Goal: Check status: Check status

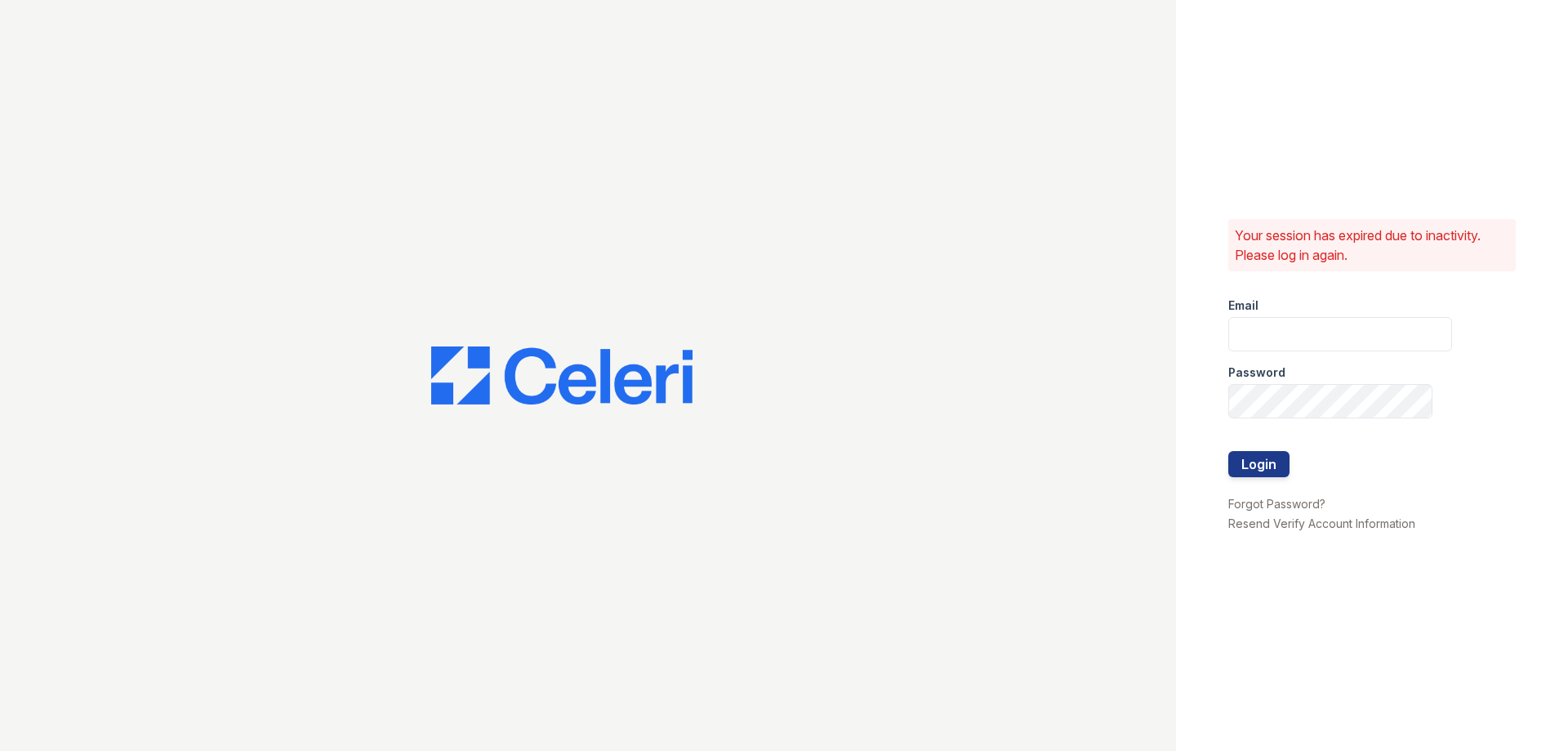
click at [1395, 307] on div "Email" at bounding box center [1339, 300] width 224 height 33
click at [1395, 321] on input "email" at bounding box center [1339, 334] width 224 height 34
type input "jennifer.clemente@greystar.com"
click at [1228, 451] on button "Login" at bounding box center [1258, 463] width 61 height 26
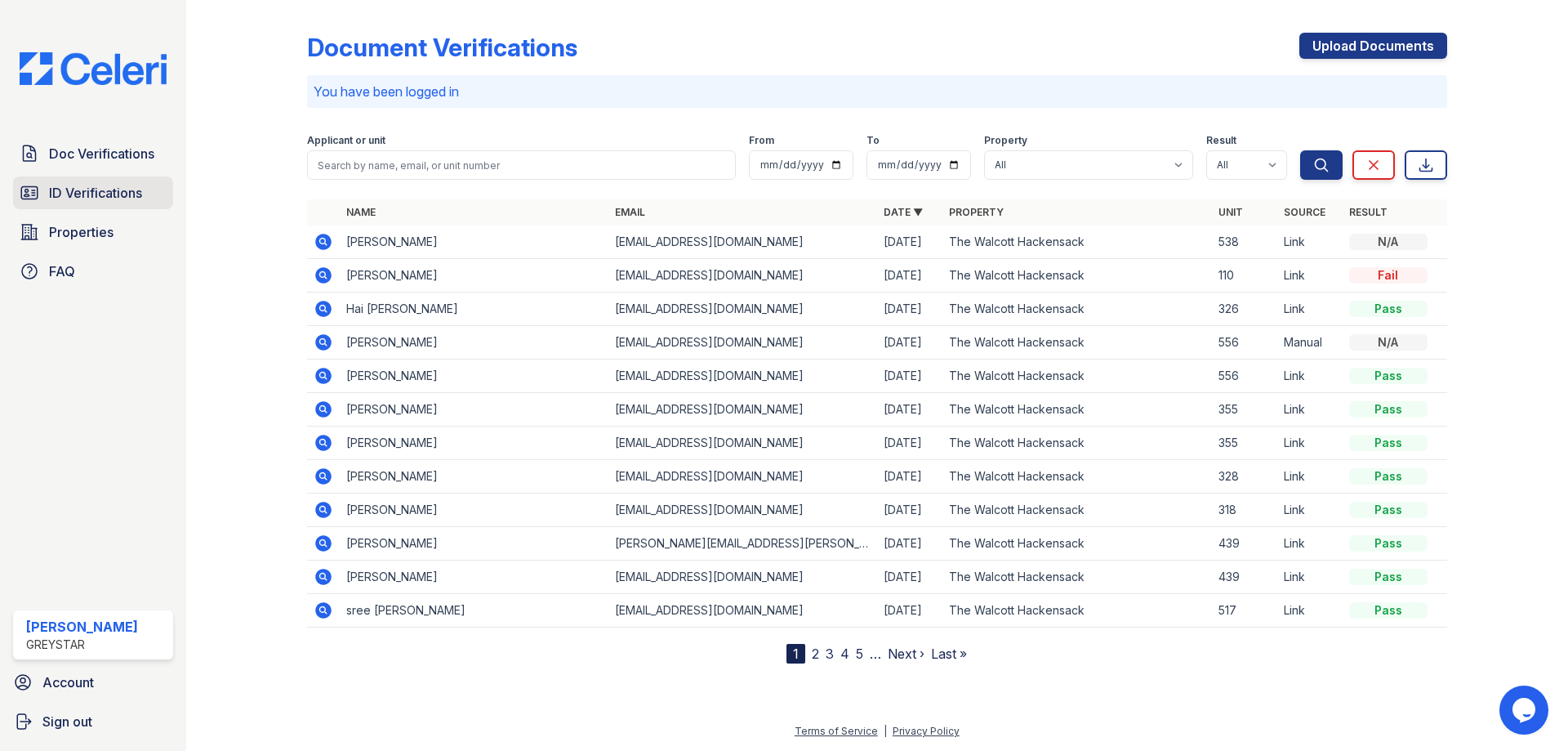
click at [118, 196] on span "ID Verifications" at bounding box center [95, 192] width 93 height 19
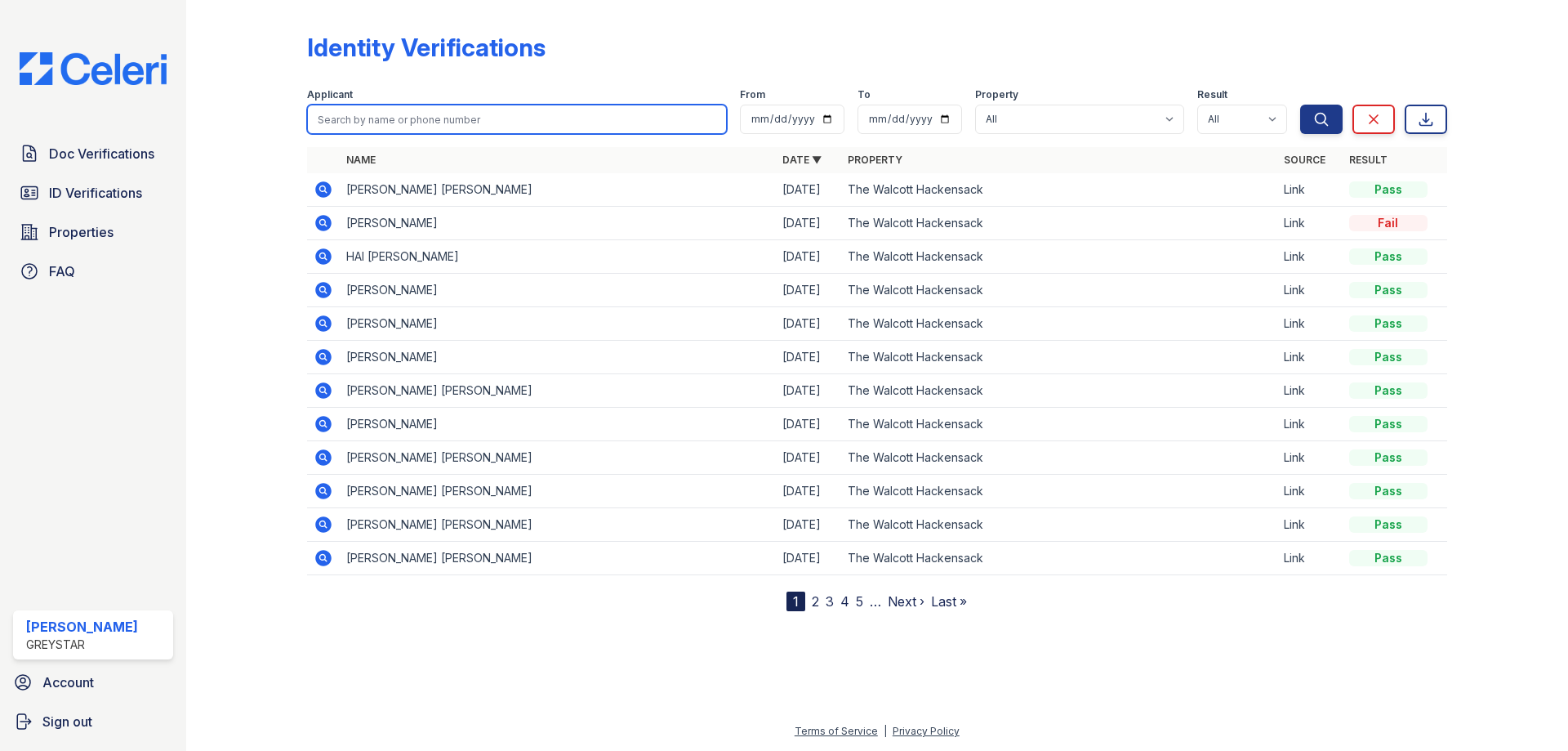
click at [374, 124] on input "search" at bounding box center [516, 119] width 420 height 30
paste input "Nicholas Karach"
type input "Nicholas Karach"
click at [1299, 104] on button "Search" at bounding box center [1320, 119] width 42 height 30
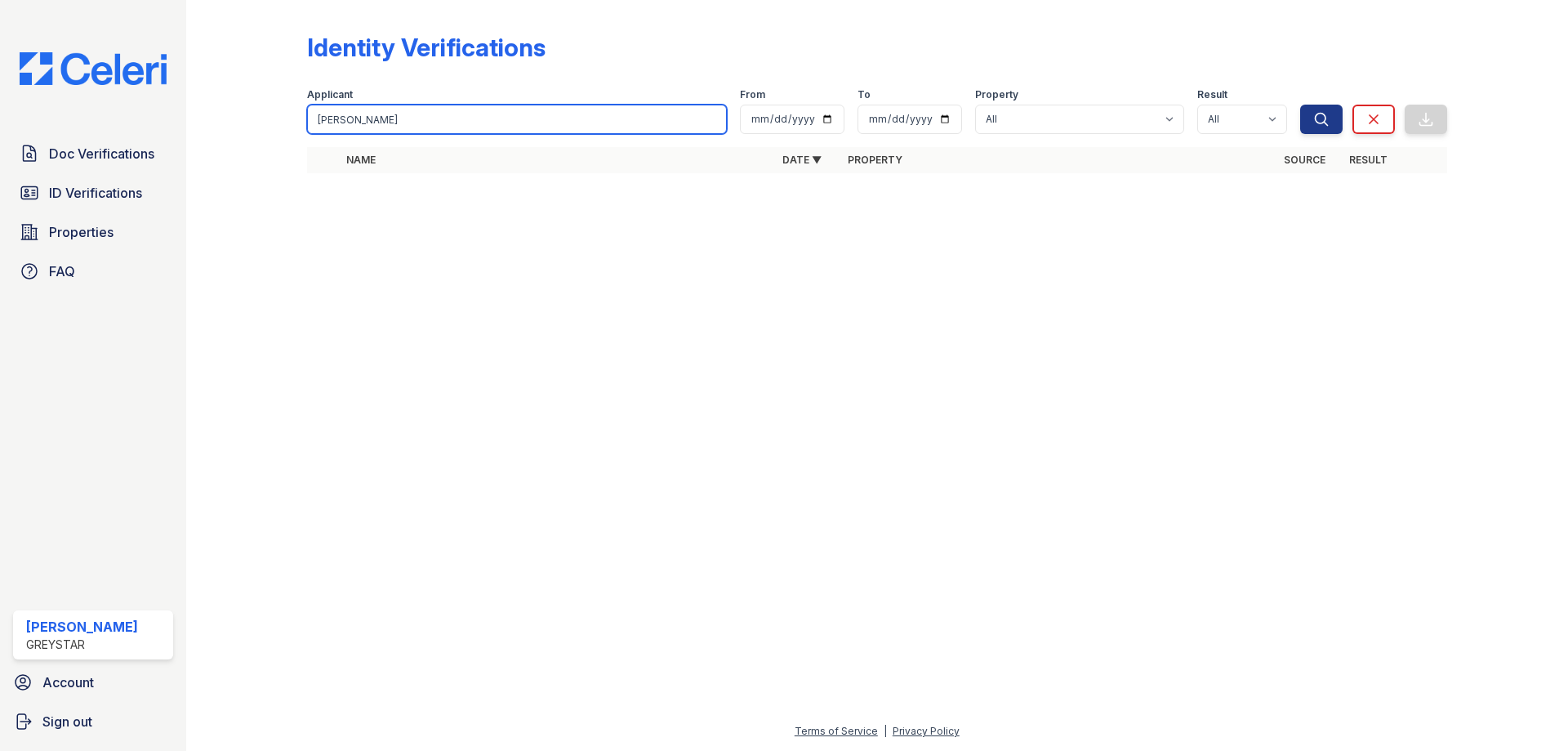
click at [405, 121] on input "Nicholas Karach" at bounding box center [516, 119] width 420 height 30
type input "Nicholas"
click at [1299, 104] on button "Search" at bounding box center [1320, 119] width 42 height 30
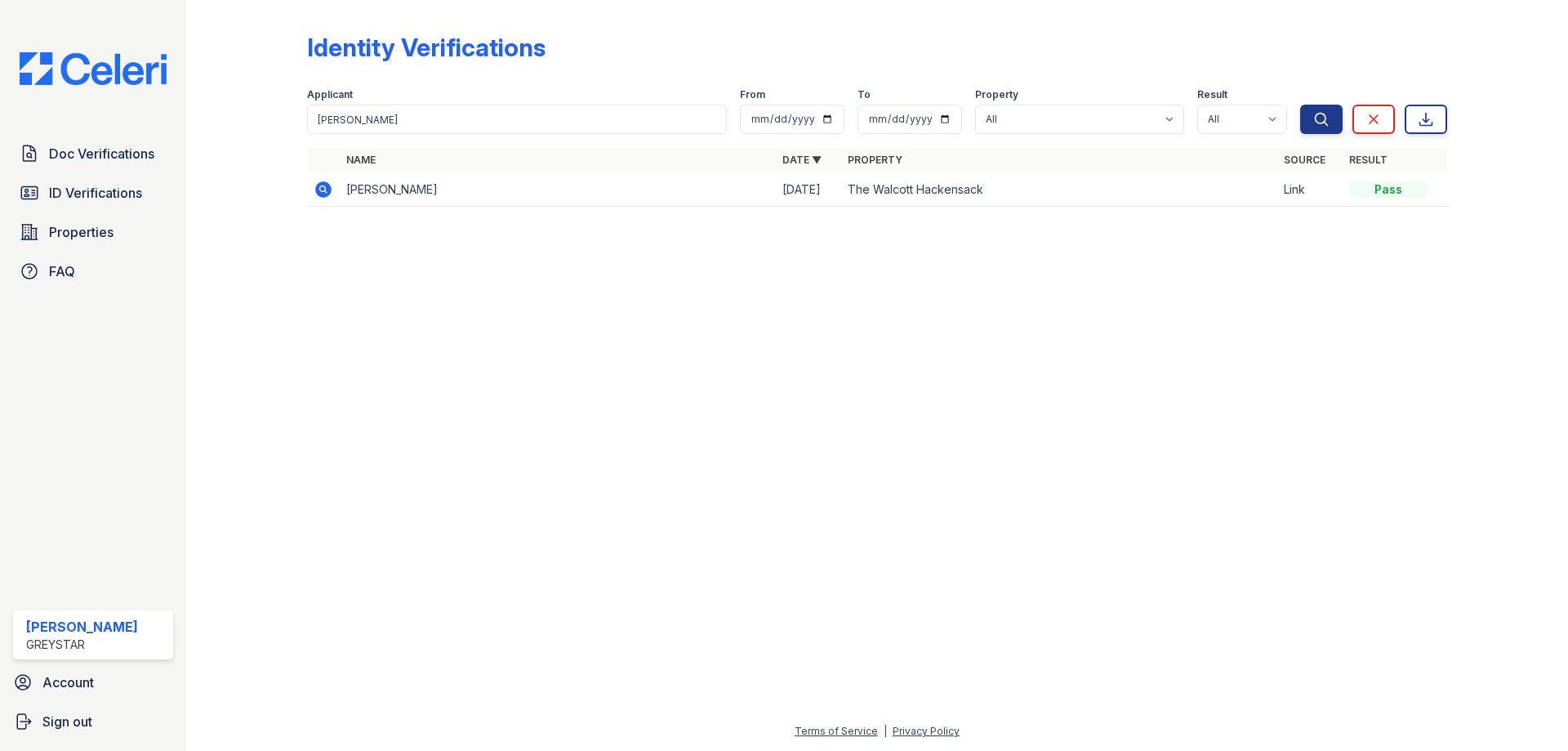
click at [327, 189] on icon at bounding box center [323, 189] width 16 height 16
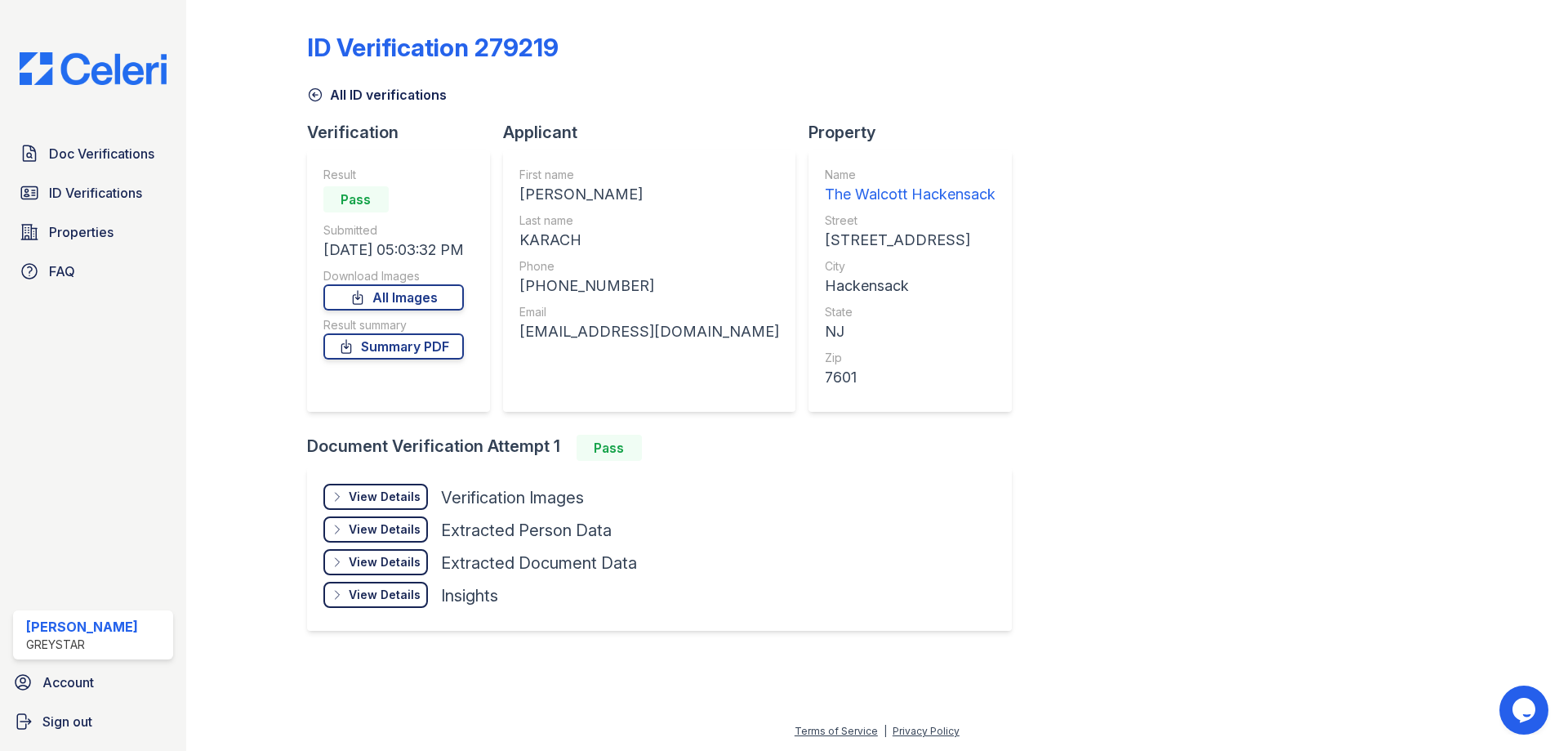
click at [409, 503] on div "View Details" at bounding box center [384, 497] width 72 height 16
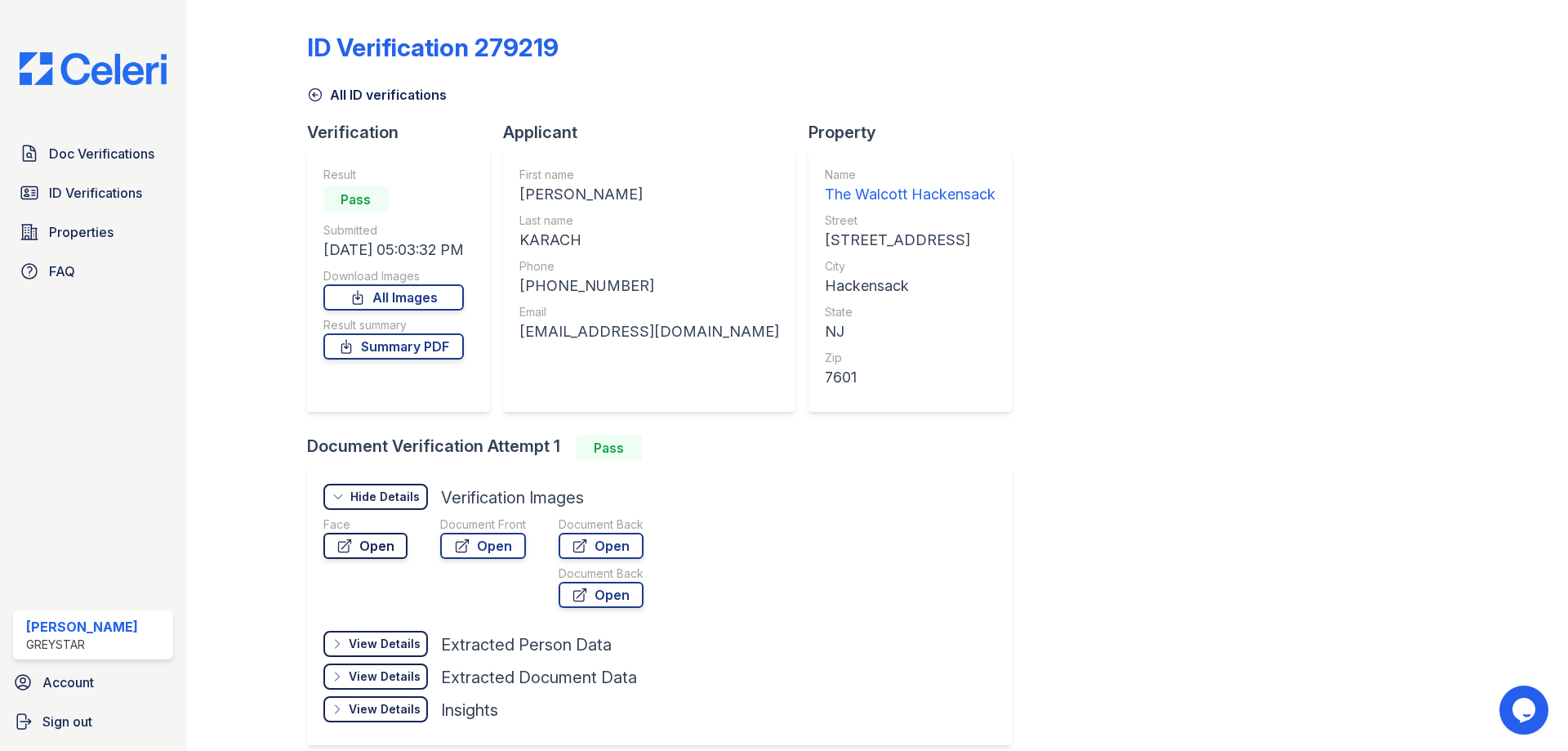
click at [396, 550] on link "Open" at bounding box center [365, 545] width 84 height 26
click at [107, 189] on span "ID Verifications" at bounding box center [95, 192] width 93 height 19
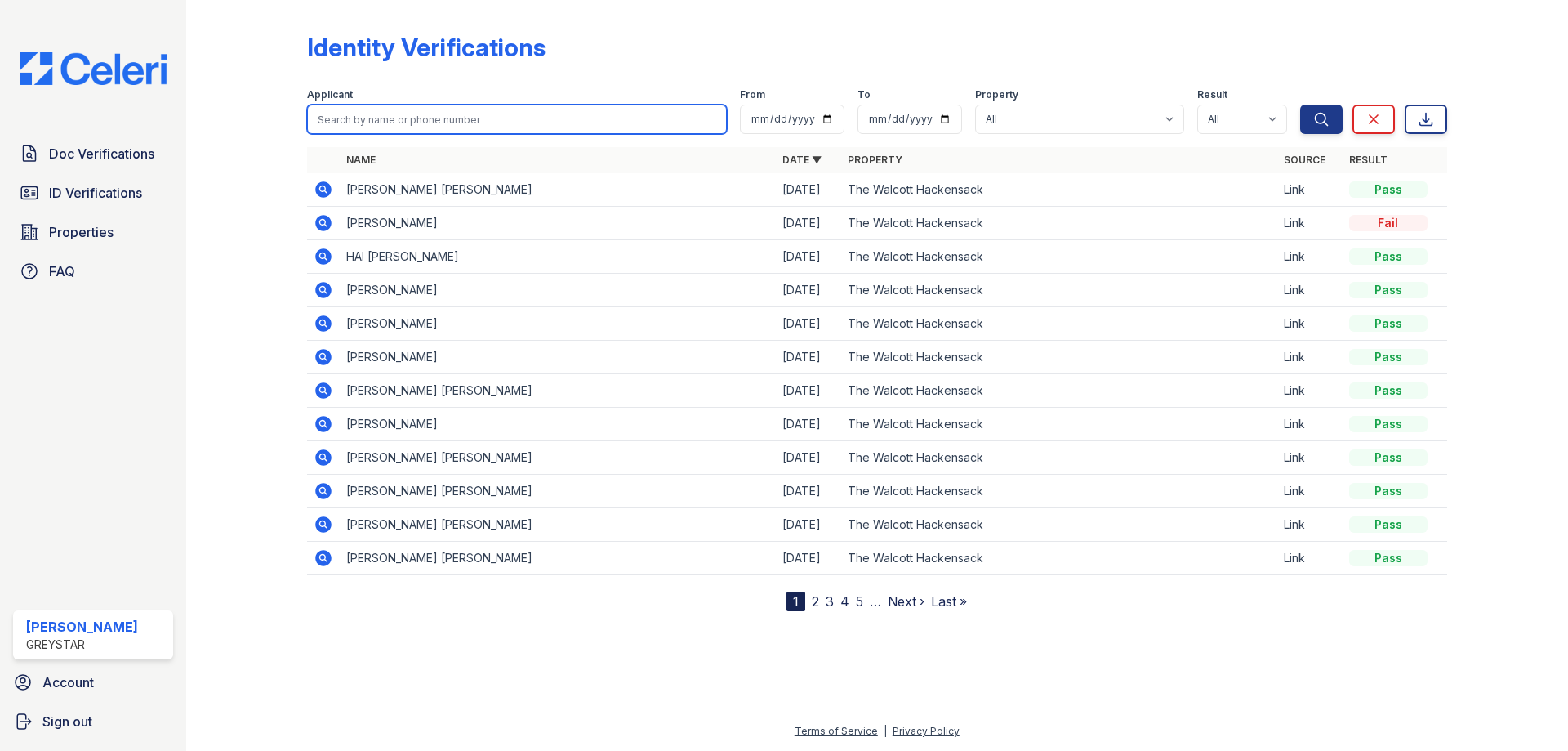
click at [381, 119] on input "search" at bounding box center [516, 119] width 420 height 30
type input "Jordan"
click at [1299, 104] on button "Search" at bounding box center [1320, 119] width 42 height 30
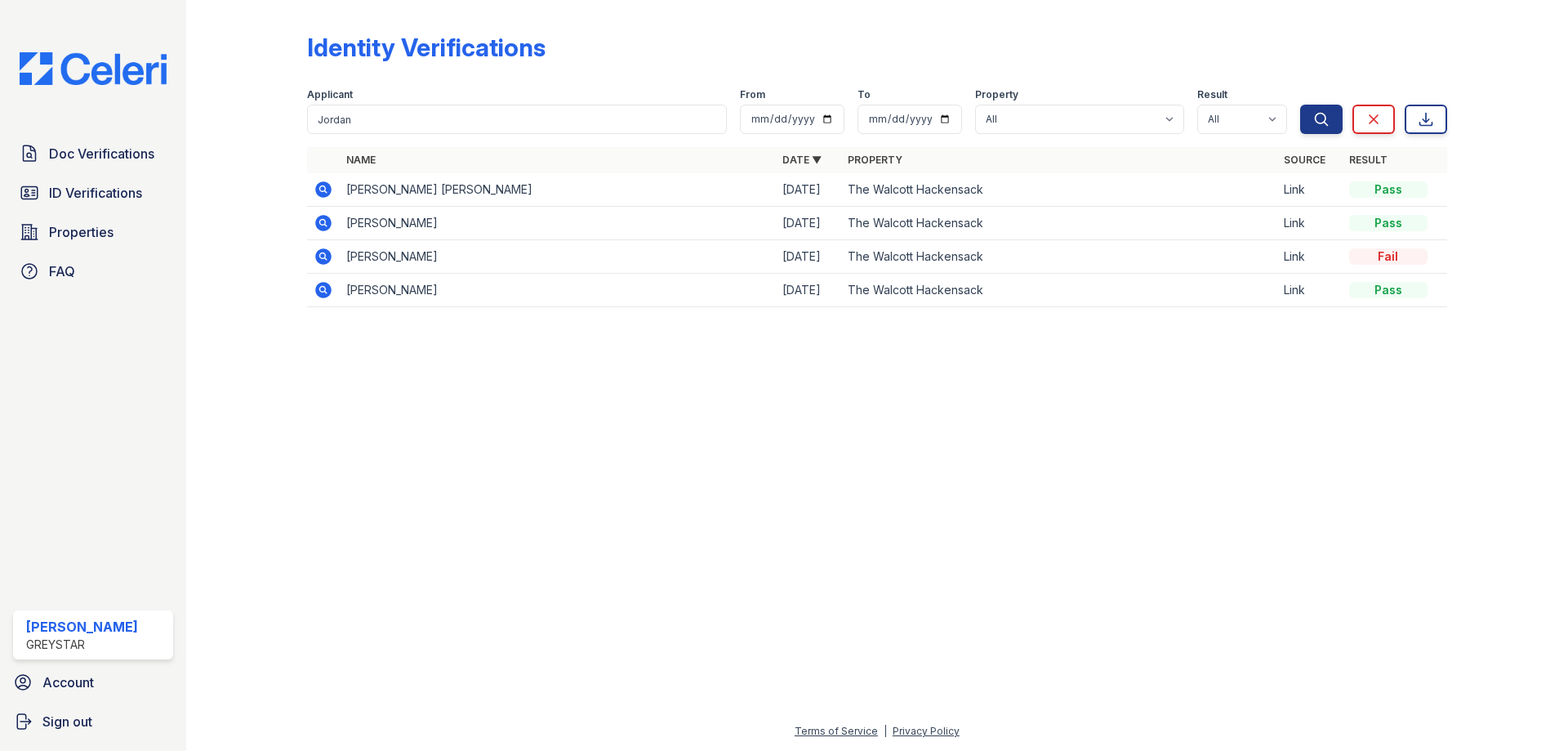
click at [327, 215] on icon at bounding box center [323, 223] width 19 height 19
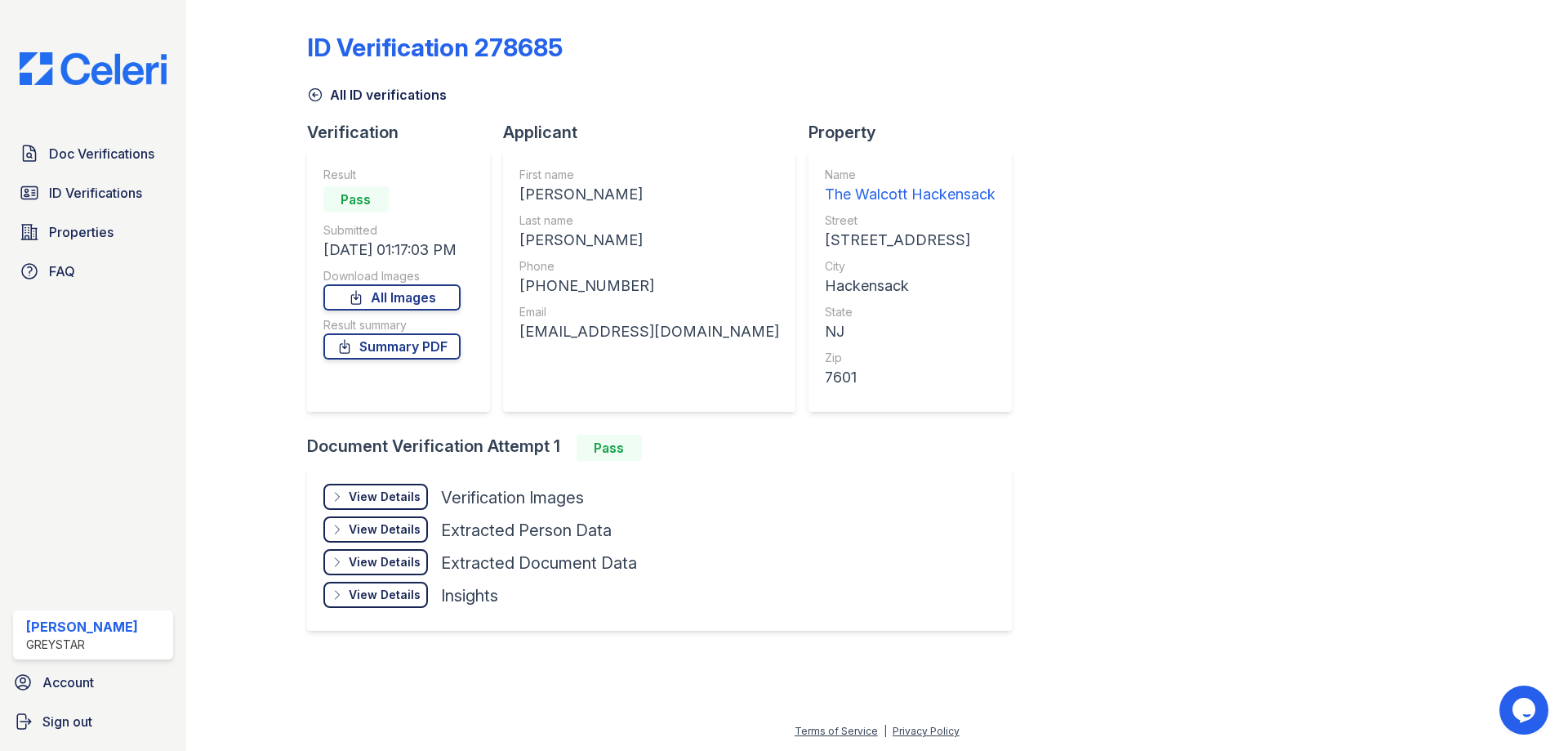
click at [387, 500] on div "View Details" at bounding box center [384, 497] width 72 height 16
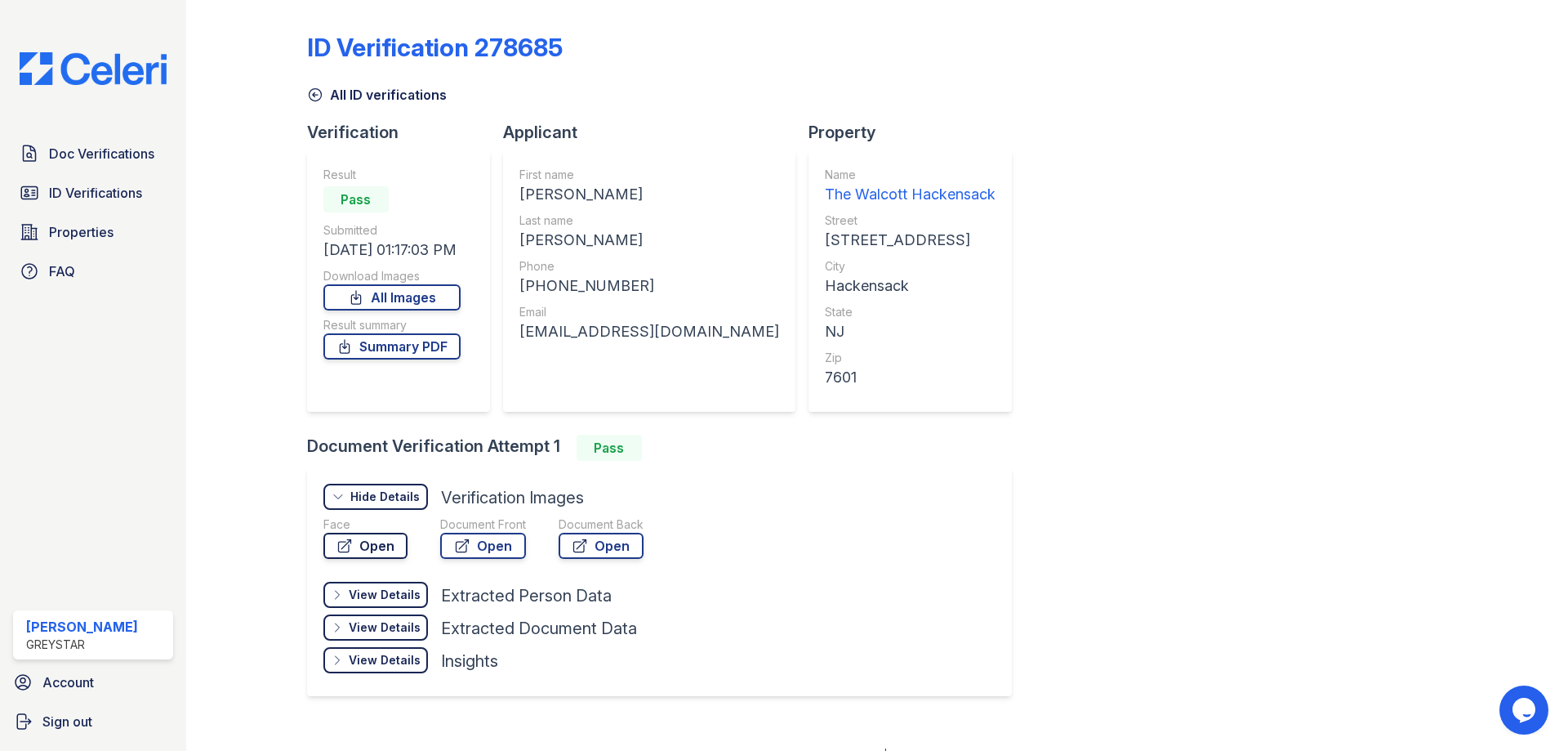
click at [372, 548] on link "Open" at bounding box center [365, 545] width 84 height 26
